Goal: Information Seeking & Learning: Learn about a topic

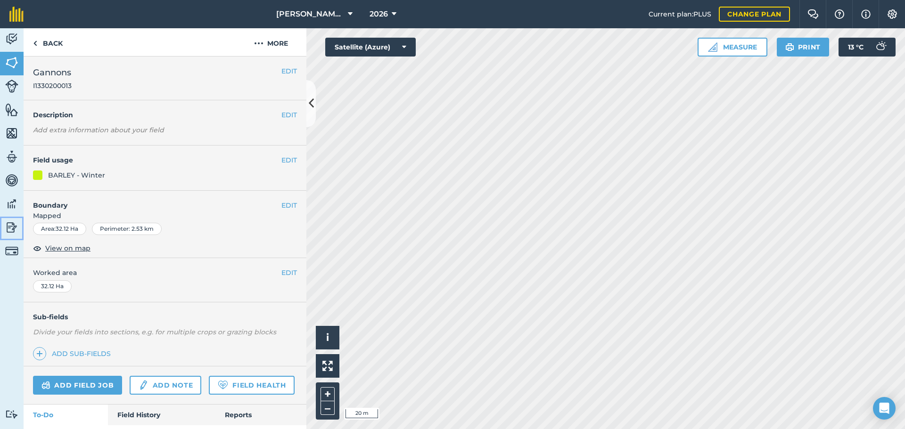
click at [13, 229] on img at bounding box center [11, 228] width 13 height 14
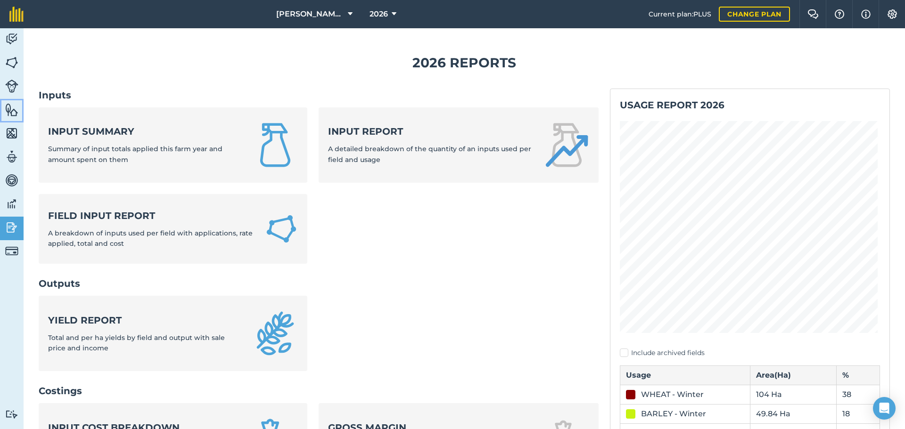
click at [8, 107] on img at bounding box center [11, 110] width 13 height 14
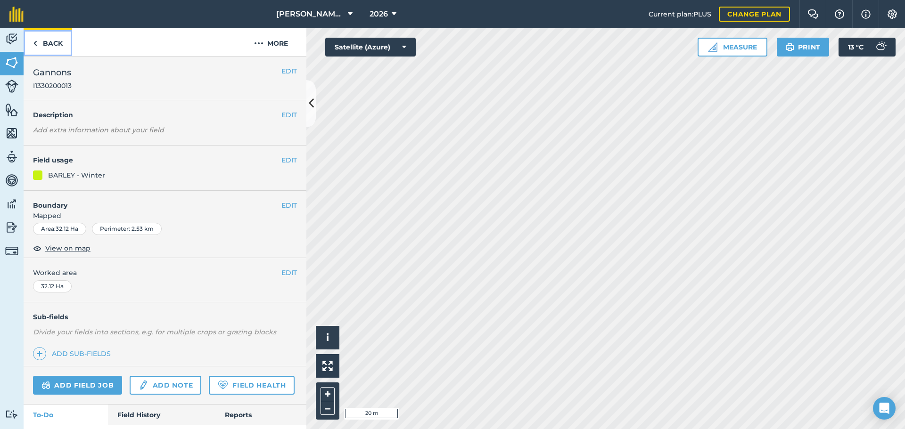
click at [52, 46] on link "Back" at bounding box center [48, 42] width 49 height 28
click at [7, 107] on img at bounding box center [11, 110] width 13 height 14
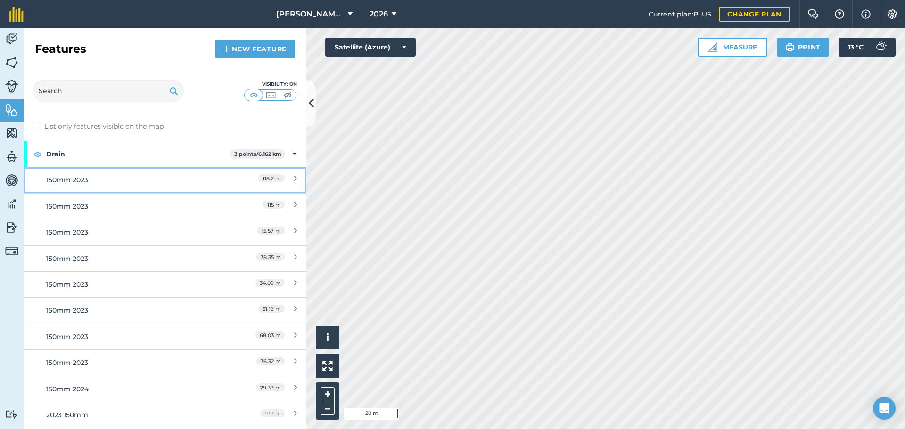
click at [90, 176] on div "150mm 2023" at bounding box center [129, 180] width 167 height 10
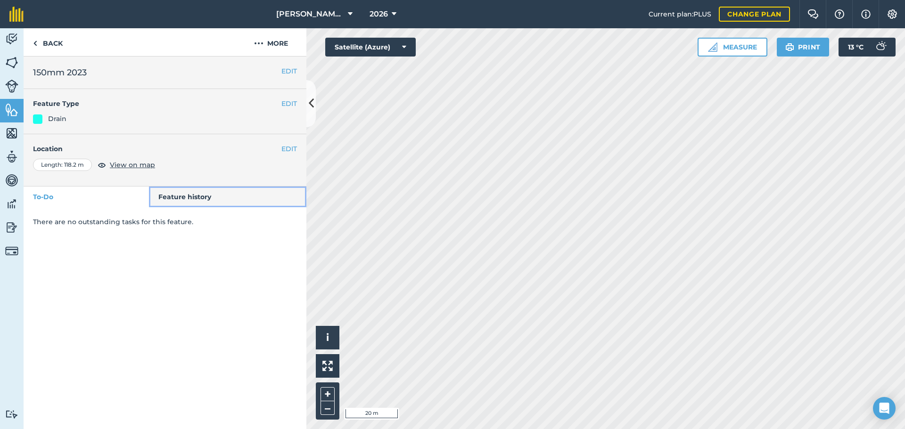
click at [182, 199] on link "Feature history" at bounding box center [228, 197] width 158 height 21
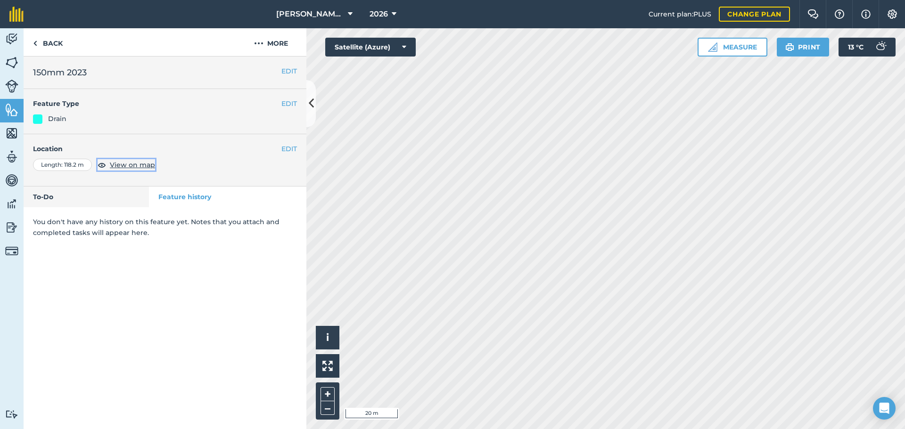
click at [129, 165] on span "View on map" at bounding box center [132, 165] width 45 height 10
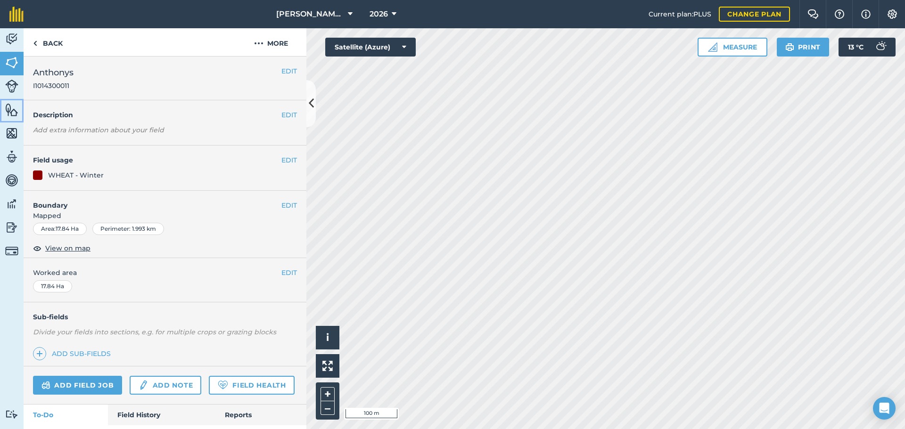
click at [12, 114] on img at bounding box center [11, 110] width 13 height 14
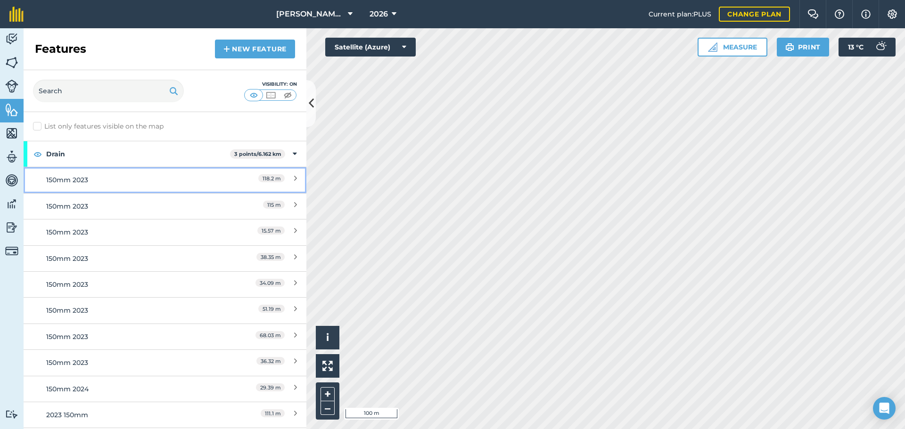
click at [286, 175] on div "118.2 m" at bounding box center [255, 180] width 83 height 10
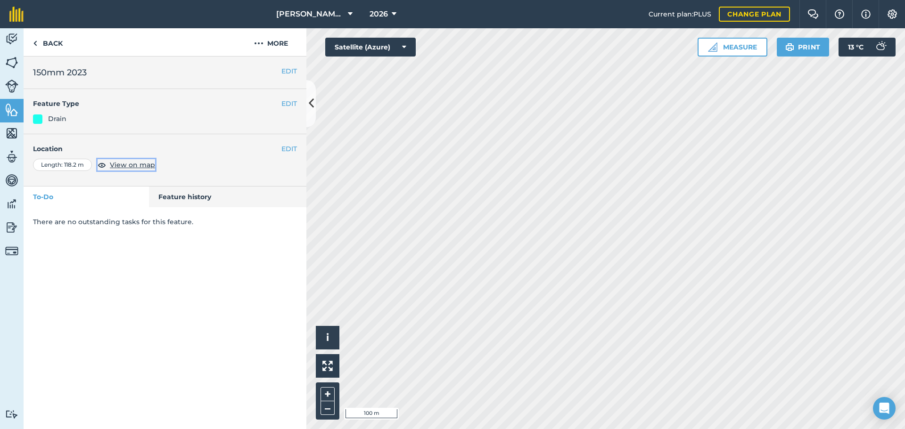
click at [129, 165] on span "View on map" at bounding box center [132, 165] width 45 height 10
click at [258, 44] on img at bounding box center [258, 43] width 9 height 11
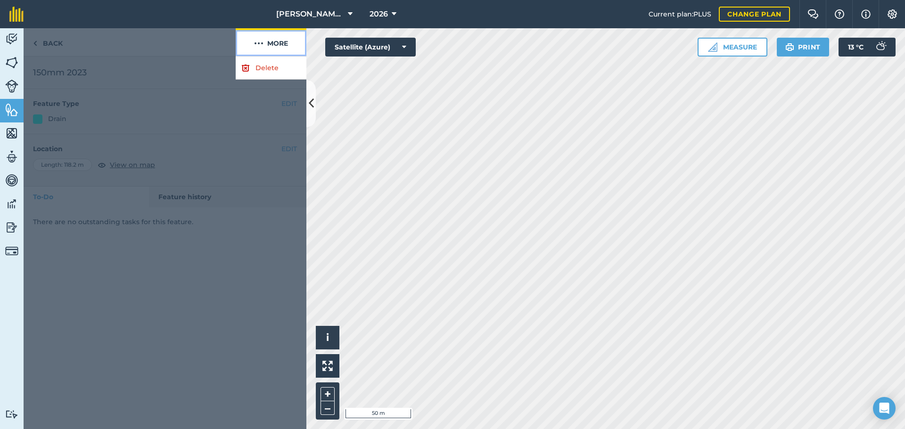
click at [258, 44] on img at bounding box center [258, 43] width 9 height 11
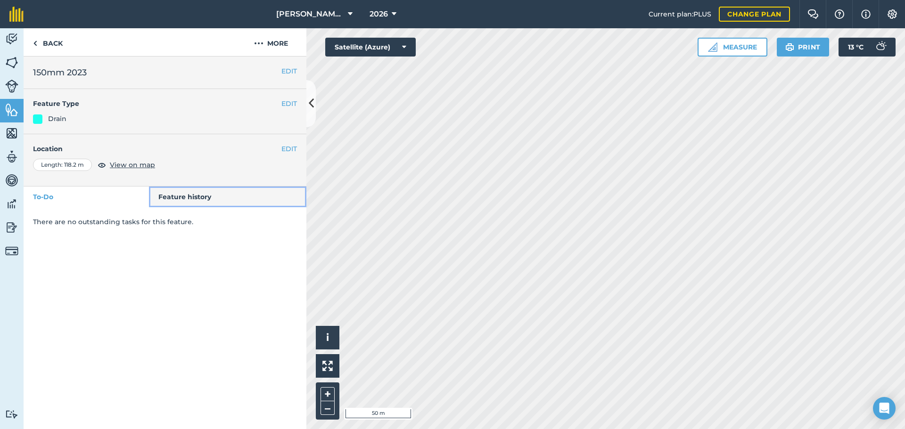
click at [184, 198] on link "Feature history" at bounding box center [228, 197] width 158 height 21
